Goal: Task Accomplishment & Management: Manage account settings

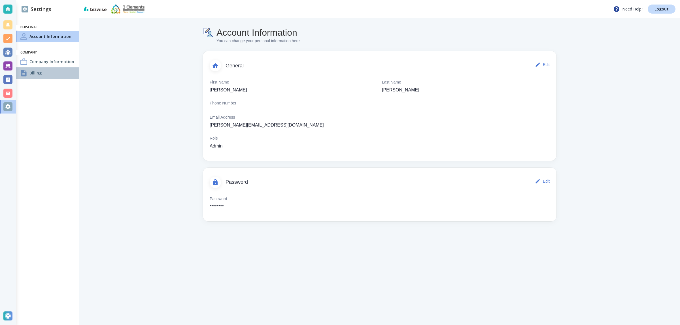
click at [21, 75] on div at bounding box center [23, 73] width 7 height 7
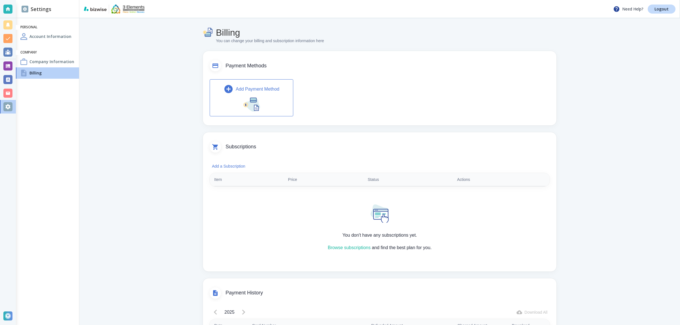
click at [39, 30] on ul "Personal Account Information Company Company Information Billing" at bounding box center [47, 52] width 63 height 58
click at [44, 67] on div "Company Information" at bounding box center [47, 61] width 63 height 11
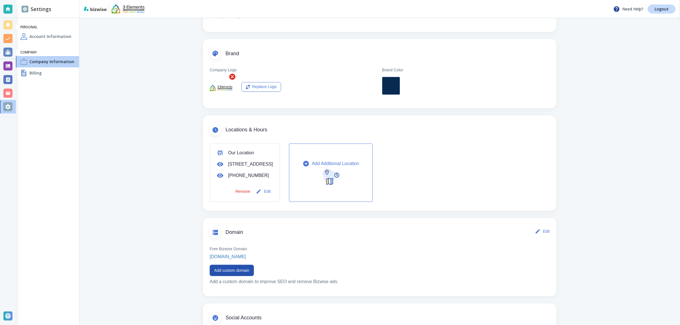
scroll to position [163, 0]
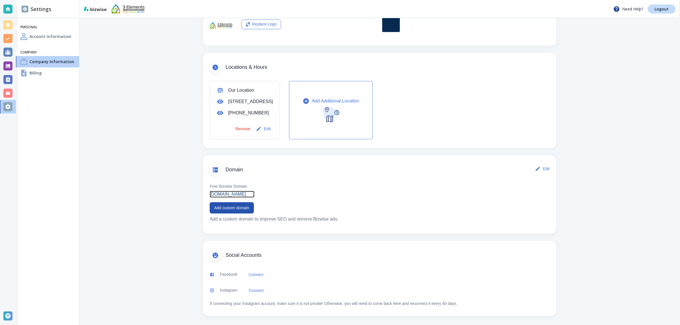
click at [227, 194] on p "[DOMAIN_NAME]" at bounding box center [228, 194] width 36 height 7
click at [239, 209] on button "Add custom domain" at bounding box center [232, 207] width 44 height 11
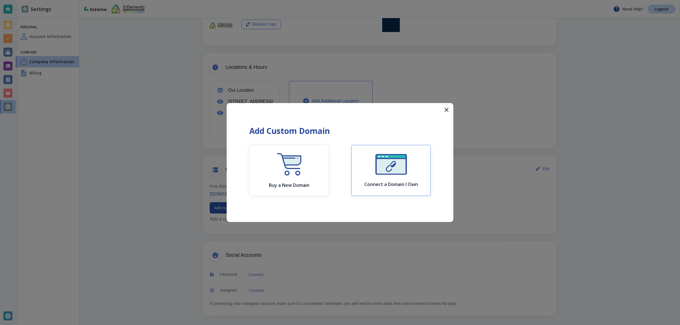
click at [375, 162] on div "Connect a Domain I Own" at bounding box center [391, 170] width 54 height 33
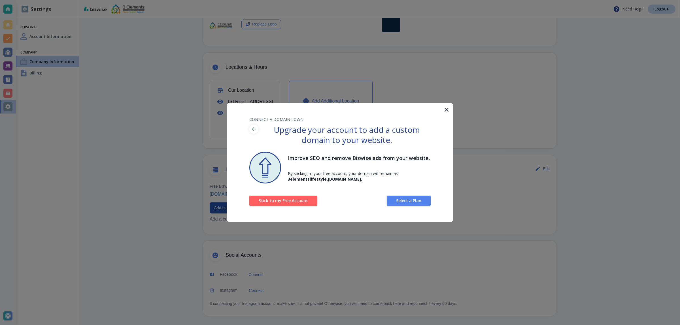
click at [445, 109] on icon "button" at bounding box center [447, 110] width 4 height 4
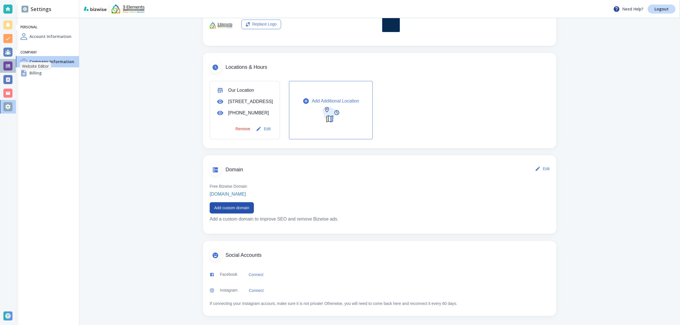
click at [5, 63] on div at bounding box center [7, 65] width 9 height 9
